Goal: Contribute content: Add original content to the website for others to see

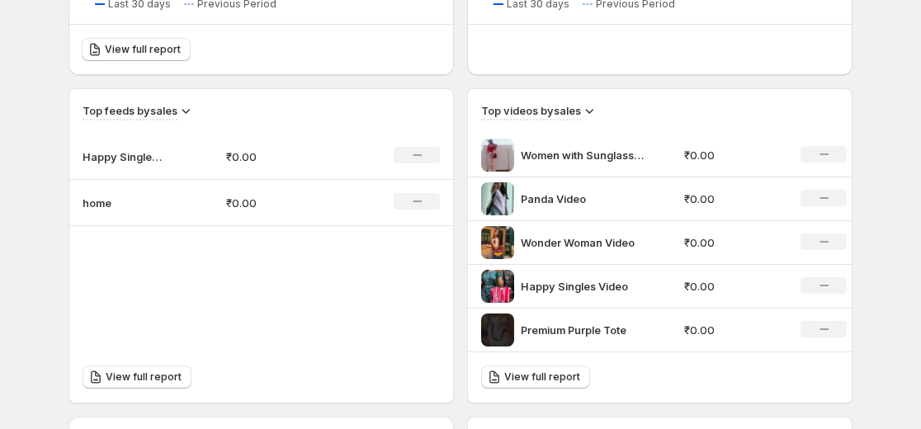
scroll to position [495, 0]
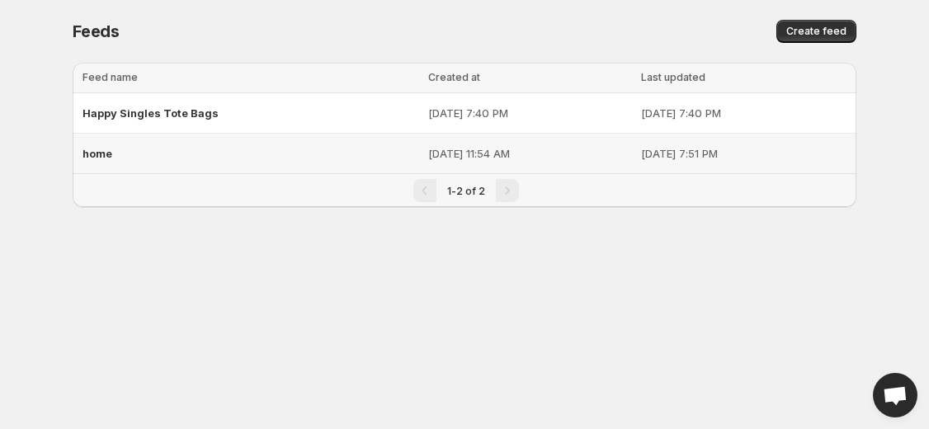
click at [592, 155] on p "[DATE] 11:54 AM" at bounding box center [529, 153] width 203 height 17
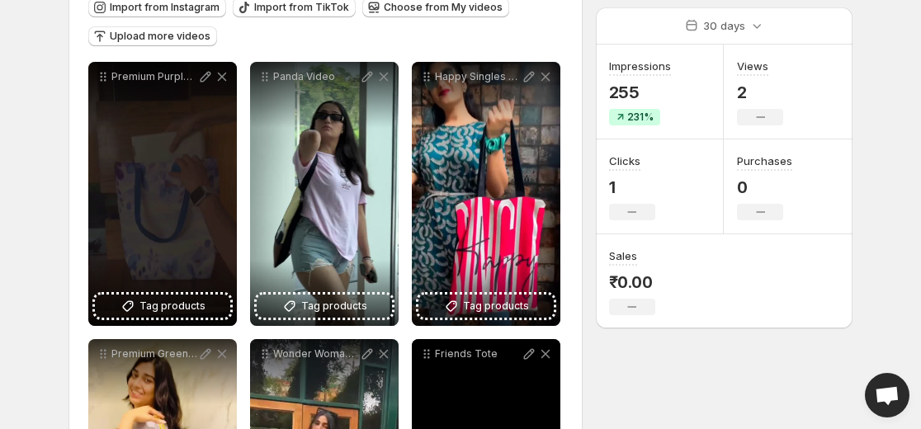
scroll to position [165, 0]
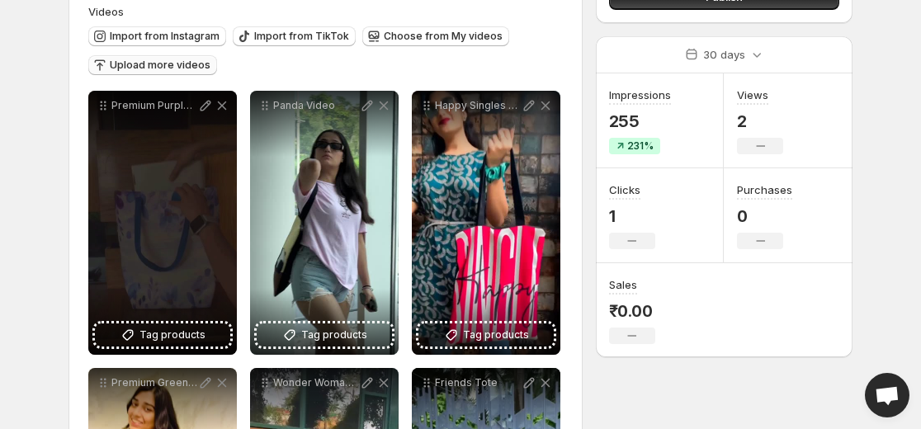
click at [159, 68] on span "Upload more videos" at bounding box center [160, 65] width 101 height 13
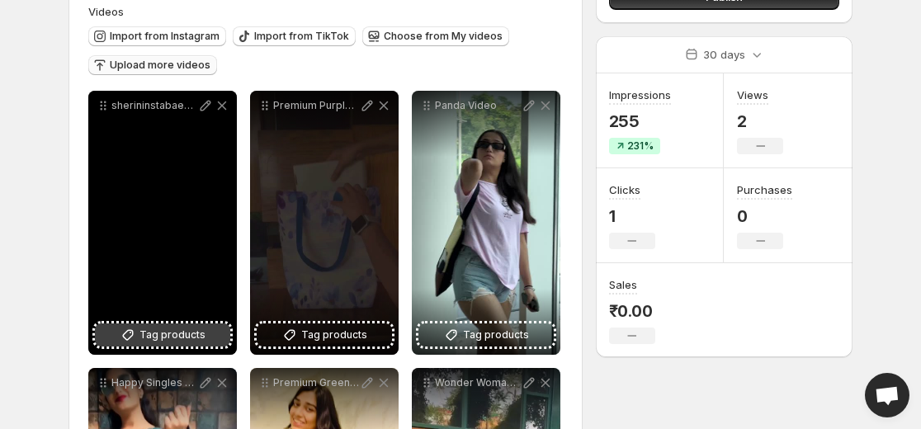
click at [165, 335] on span "Tag products" at bounding box center [172, 335] width 66 height 17
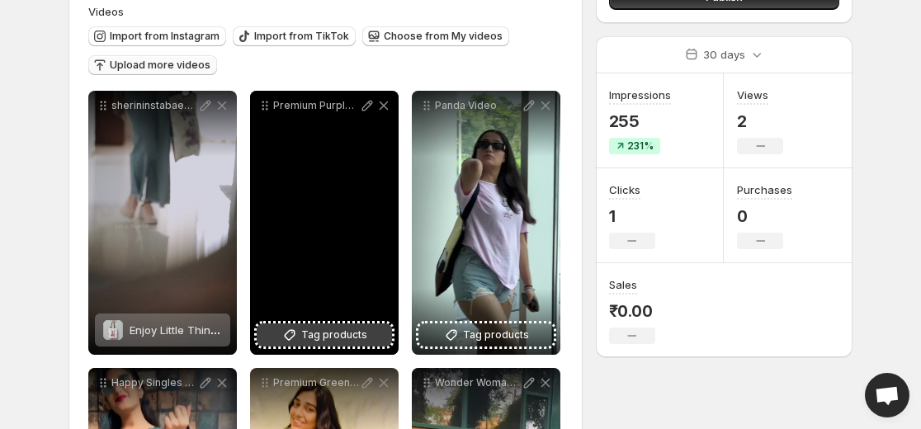
click at [361, 340] on span "Tag products" at bounding box center [334, 335] width 66 height 17
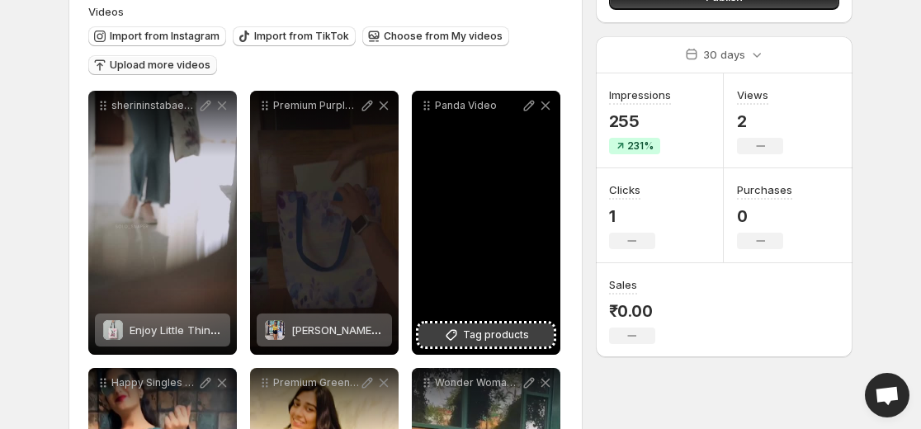
click at [483, 342] on span "Tag products" at bounding box center [496, 335] width 66 height 17
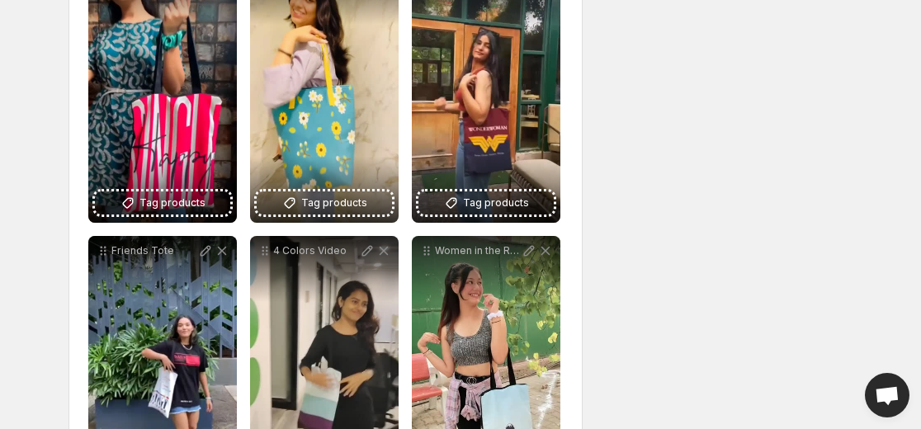
scroll to position [578, 0]
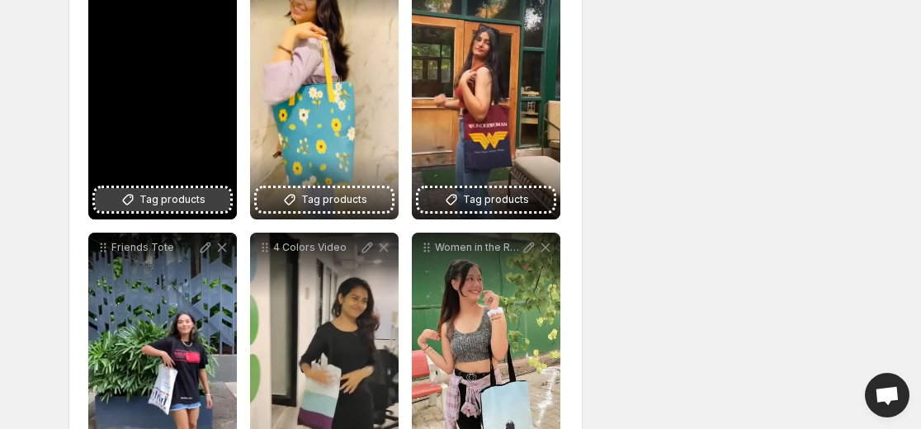
click at [172, 200] on span "Tag products" at bounding box center [172, 199] width 66 height 17
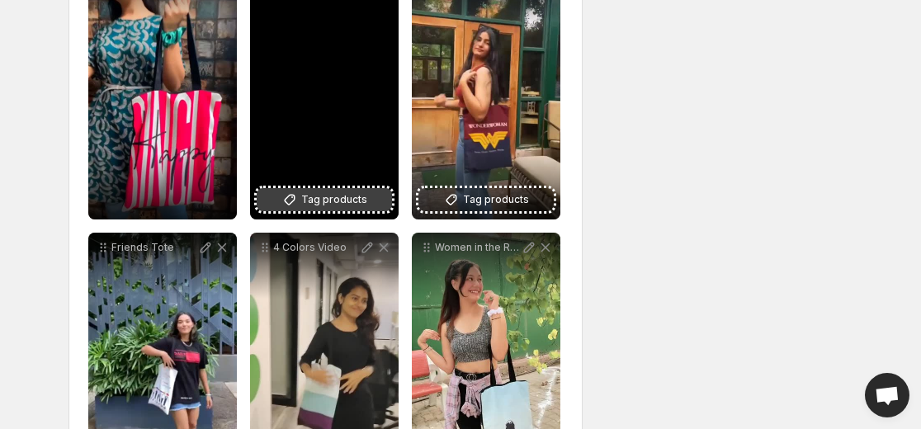
click at [317, 192] on span "Tag products" at bounding box center [334, 199] width 66 height 17
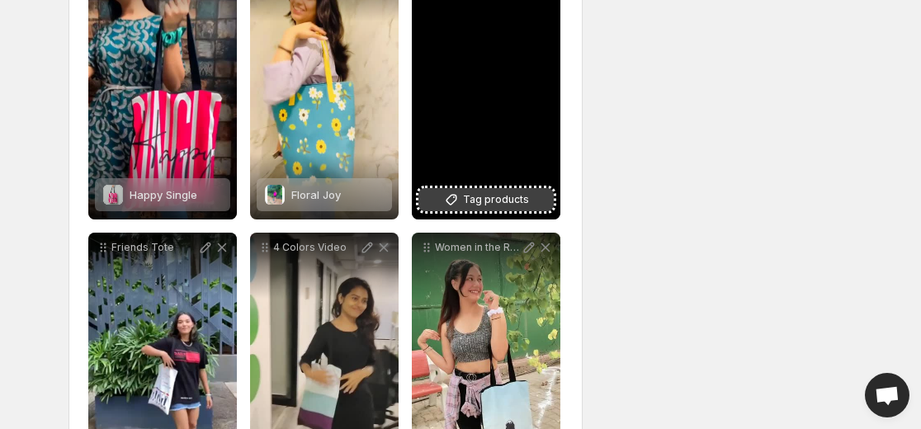
click at [490, 205] on span "Tag products" at bounding box center [496, 199] width 66 height 17
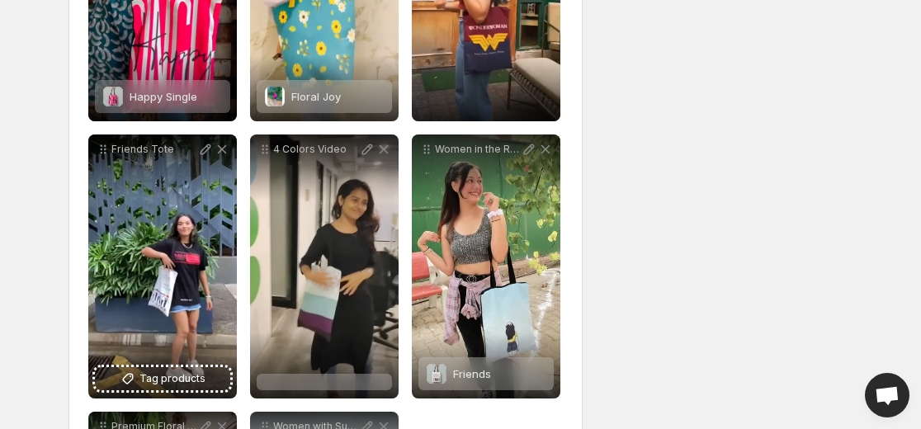
scroll to position [743, 0]
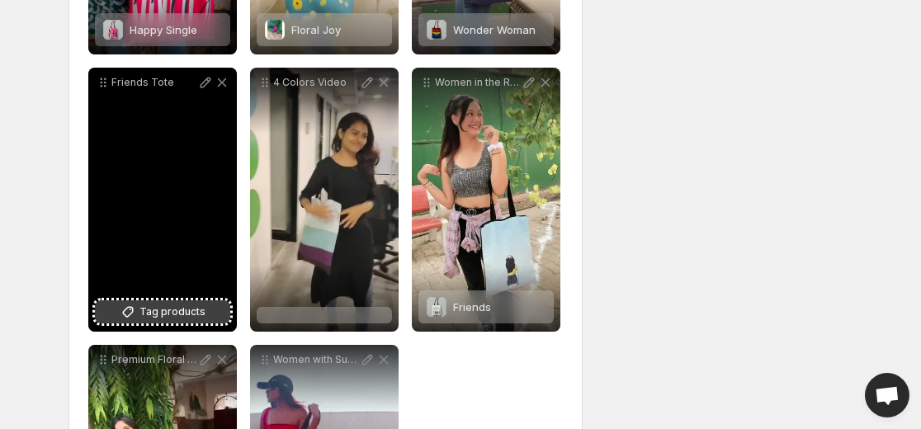
click at [187, 314] on span "Tag products" at bounding box center [172, 312] width 66 height 17
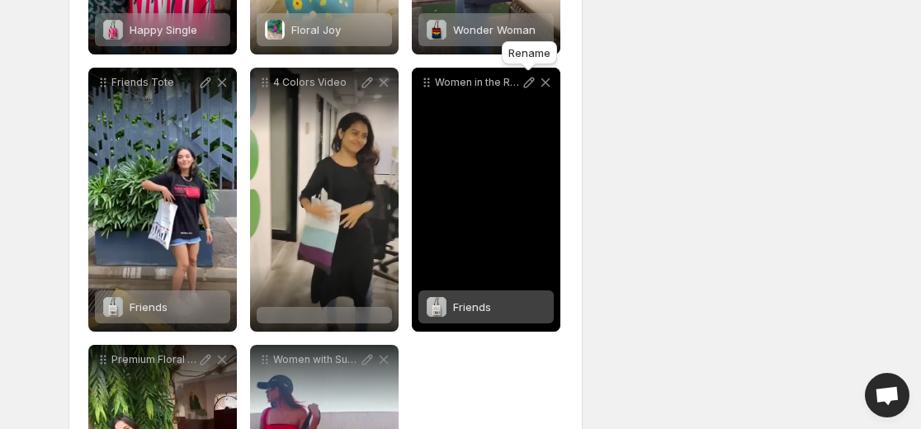
click at [526, 81] on icon at bounding box center [529, 82] width 17 height 17
click at [489, 307] on span "Friends" at bounding box center [472, 306] width 38 height 13
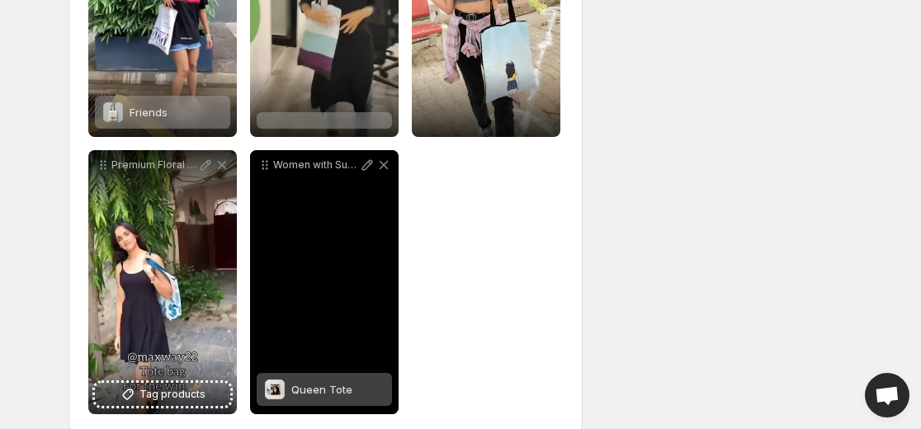
scroll to position [962, 0]
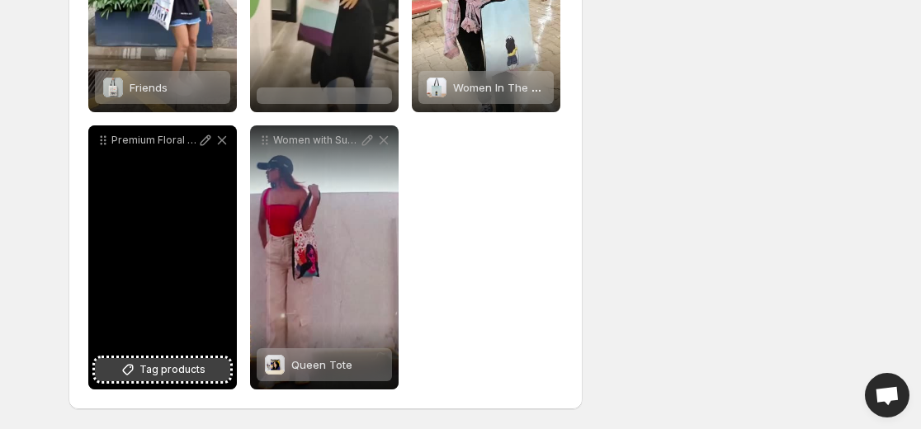
click at [163, 365] on span "Tag products" at bounding box center [172, 369] width 66 height 17
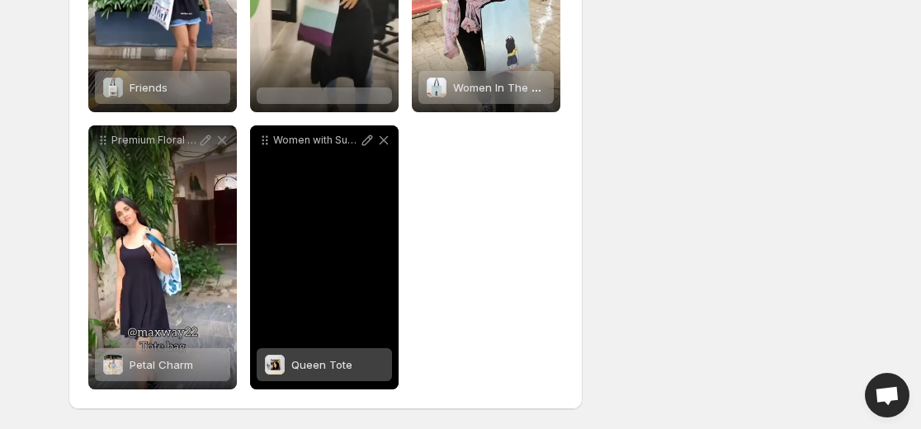
click at [342, 364] on span "Queen Tote" at bounding box center [321, 364] width 61 height 13
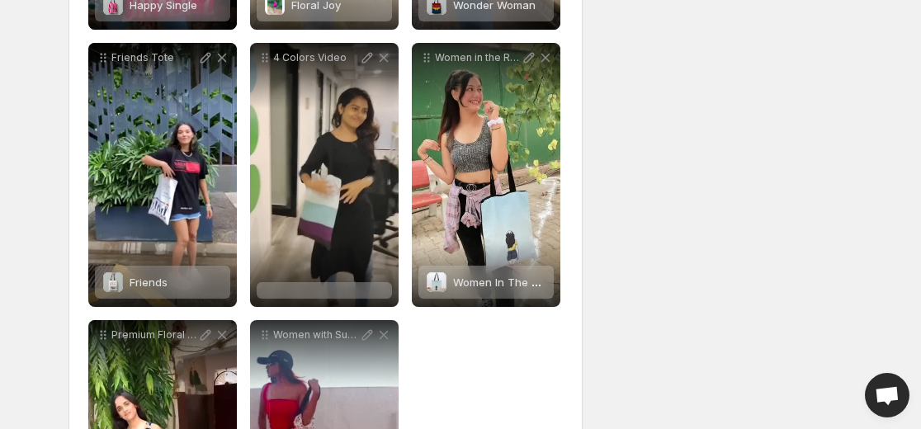
scroll to position [797, 0]
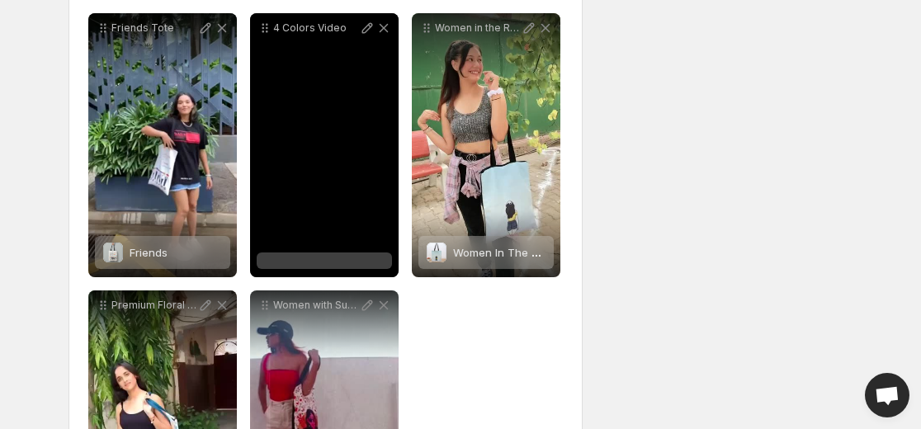
click at [299, 258] on div at bounding box center [324, 260] width 135 height 17
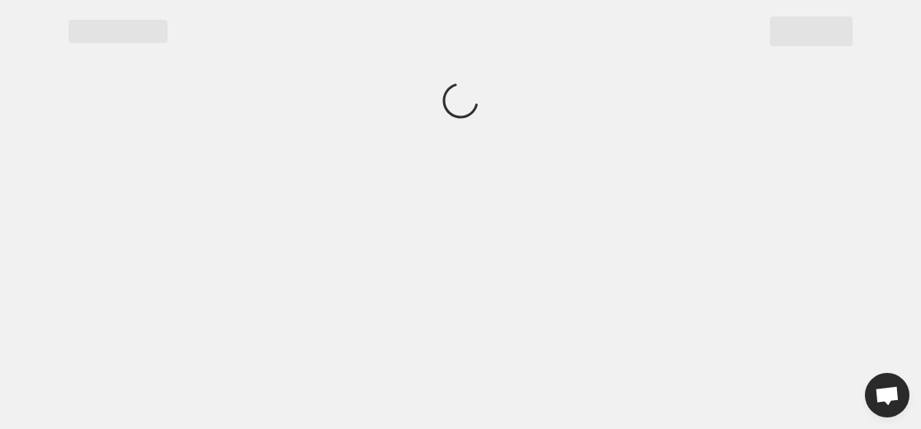
scroll to position [0, 0]
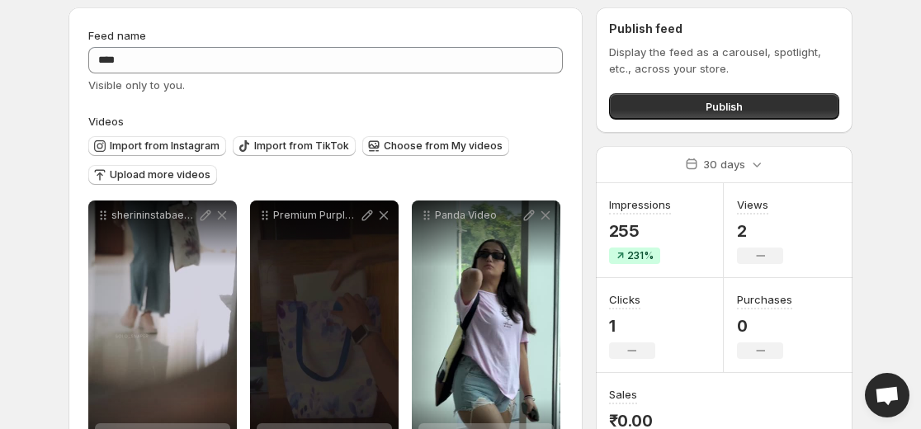
scroll to position [54, 0]
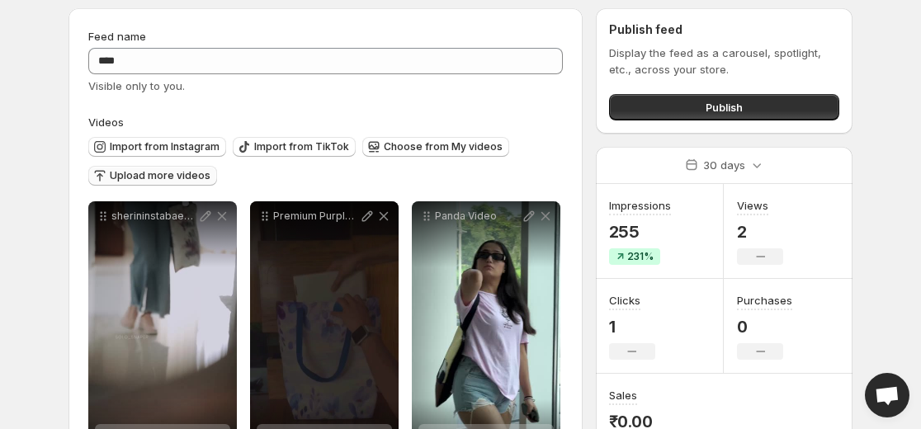
click at [165, 176] on span "Upload more videos" at bounding box center [160, 175] width 101 height 13
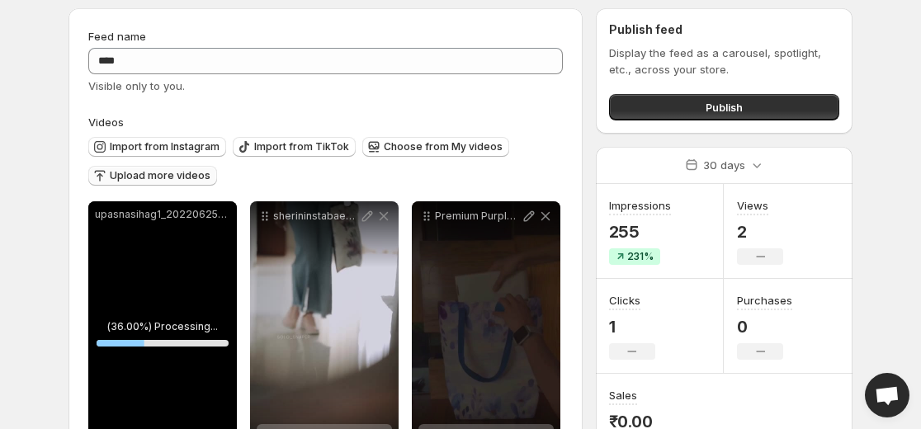
drag, startPoint x: 147, startPoint y: 144, endPoint x: 160, endPoint y: 175, distance: 33.3
click at [160, 175] on div "Import from Instagram Import from TikTok Choose from My videos Upload more vide…" at bounding box center [322, 159] width 481 height 58
click at [160, 175] on span "Upload more videos" at bounding box center [160, 175] width 101 height 13
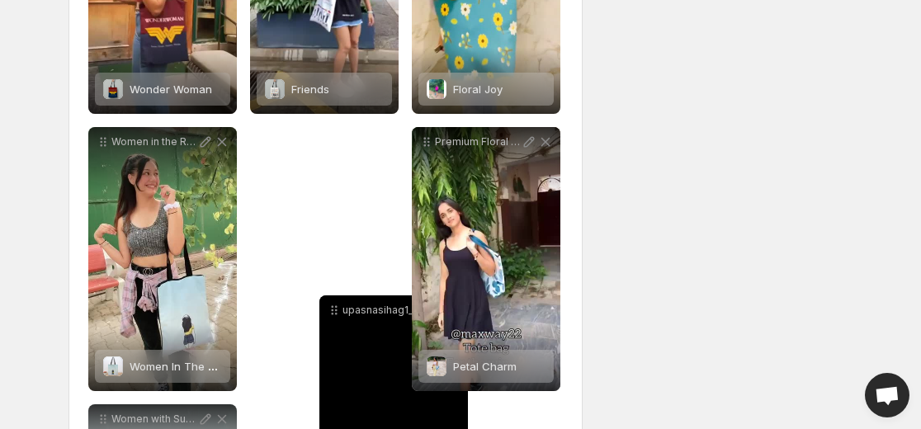
scroll to position [962, 0]
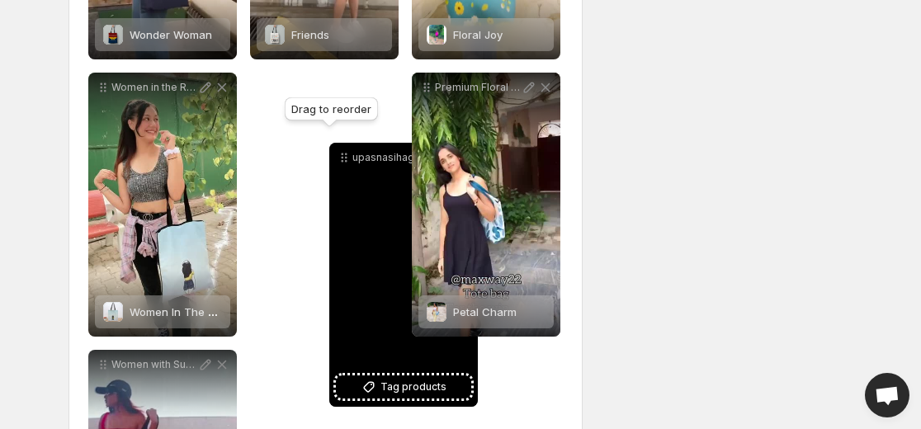
drag, startPoint x: 345, startPoint y: 210, endPoint x: 346, endPoint y: 219, distance: 9.1
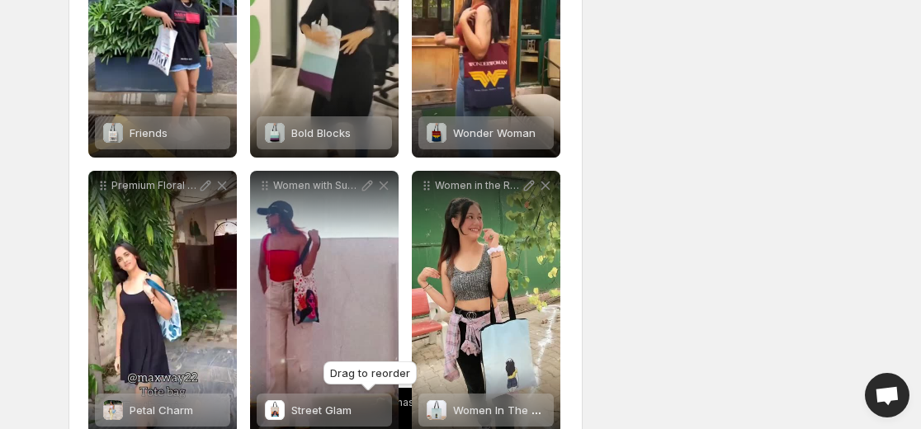
scroll to position [889, 0]
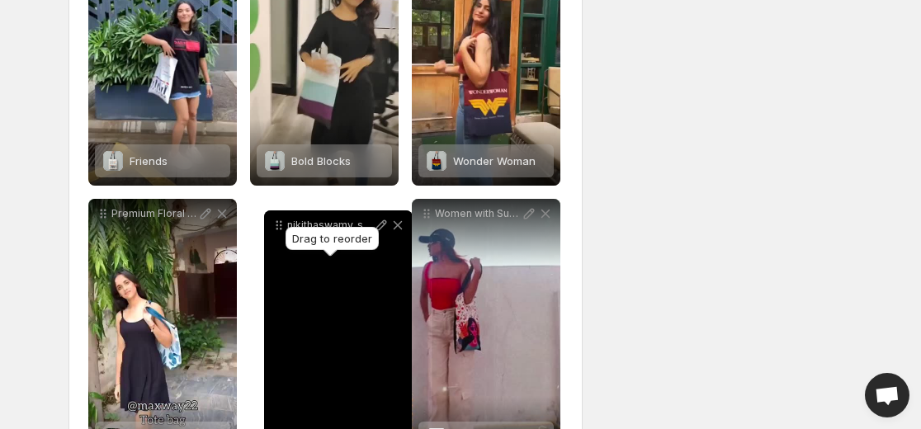
drag, startPoint x: 103, startPoint y: 125, endPoint x: 268, endPoint y: 223, distance: 191.6
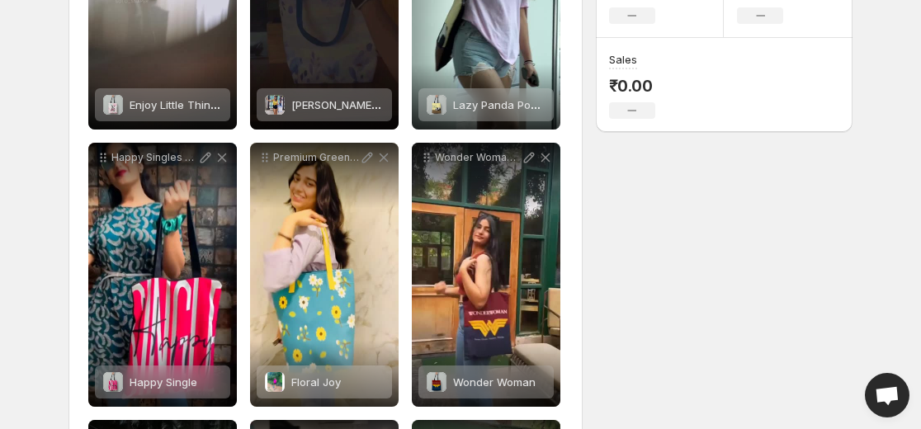
scroll to position [413, 0]
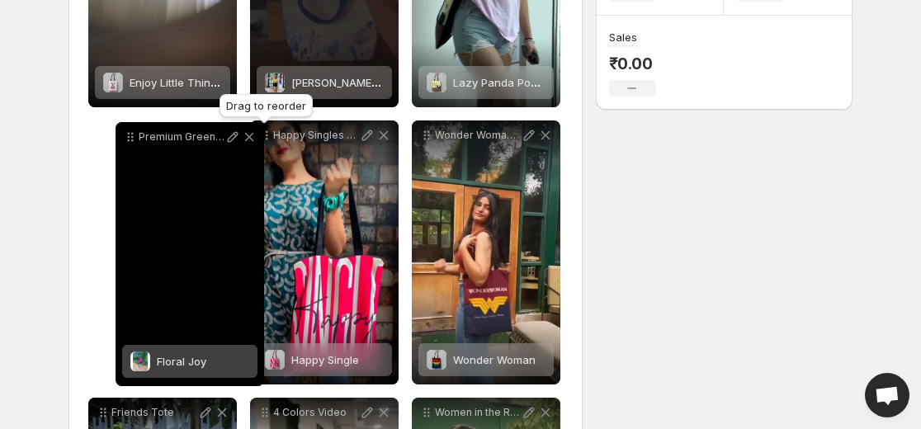
drag, startPoint x: 266, startPoint y: 135, endPoint x: 131, endPoint y: 137, distance: 134.5
click at [131, 137] on icon at bounding box center [132, 137] width 2 height 2
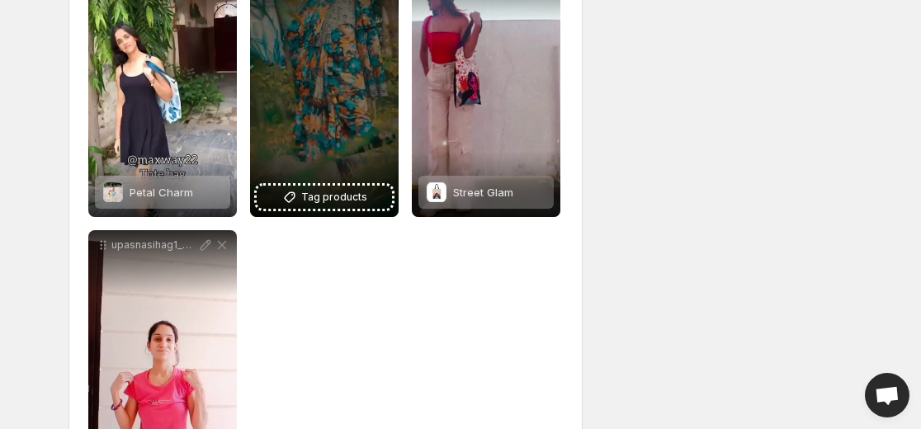
scroll to position [1239, 0]
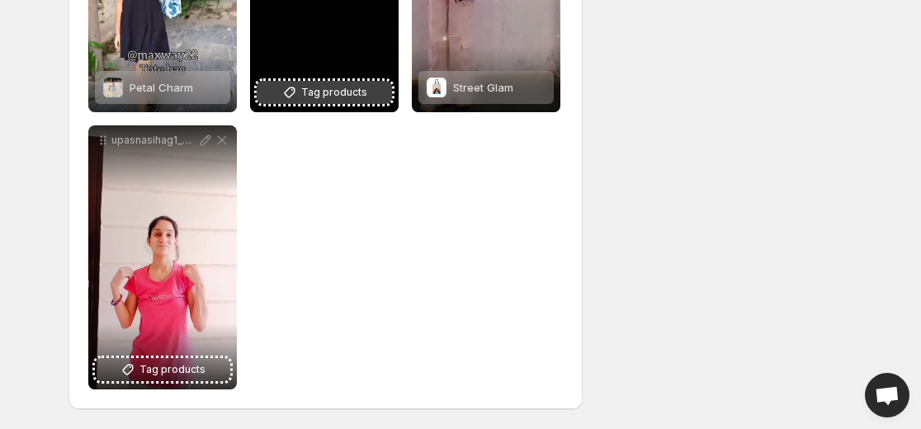
click at [303, 92] on span "Tag products" at bounding box center [334, 92] width 66 height 17
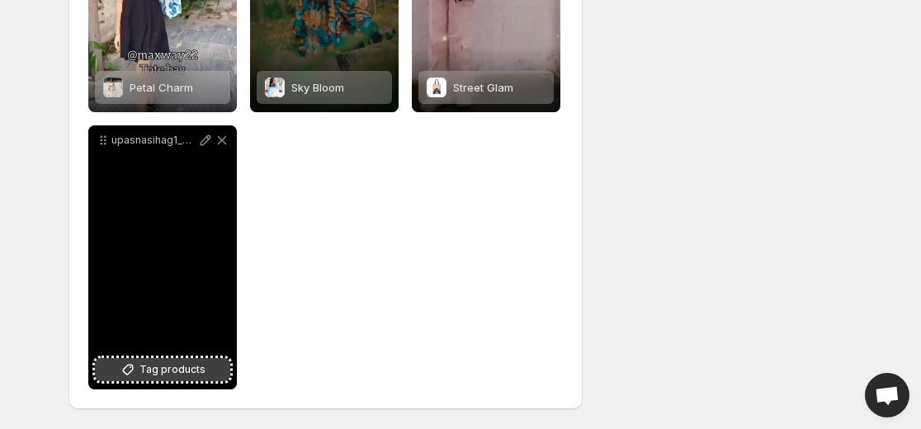
click at [194, 369] on span "Tag products" at bounding box center [172, 369] width 66 height 17
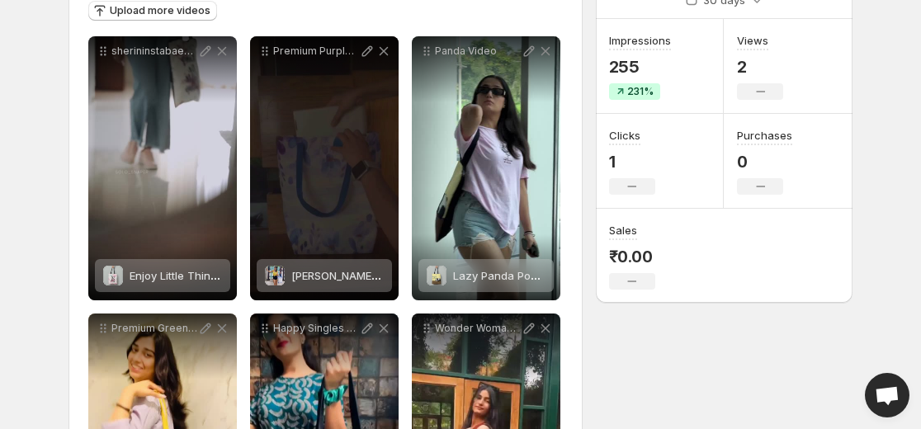
scroll to position [83, 0]
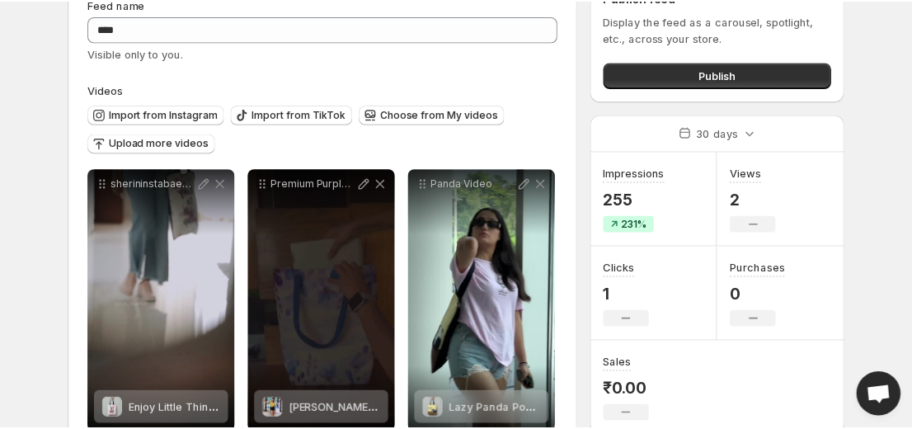
scroll to position [84, 0]
